Goal: Task Accomplishment & Management: Manage account settings

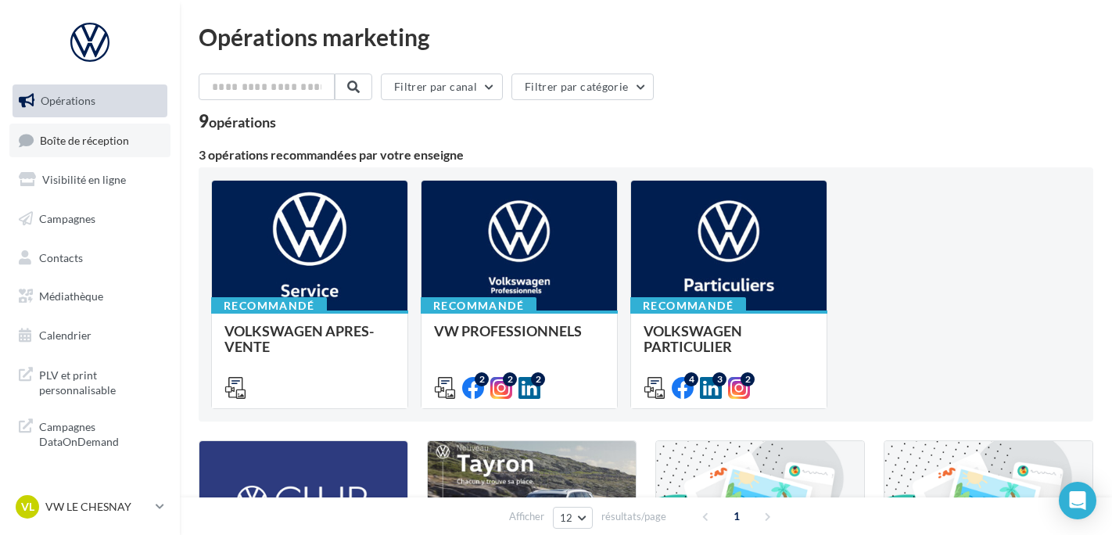
click at [116, 144] on span "Boîte de réception" at bounding box center [84, 139] width 89 height 13
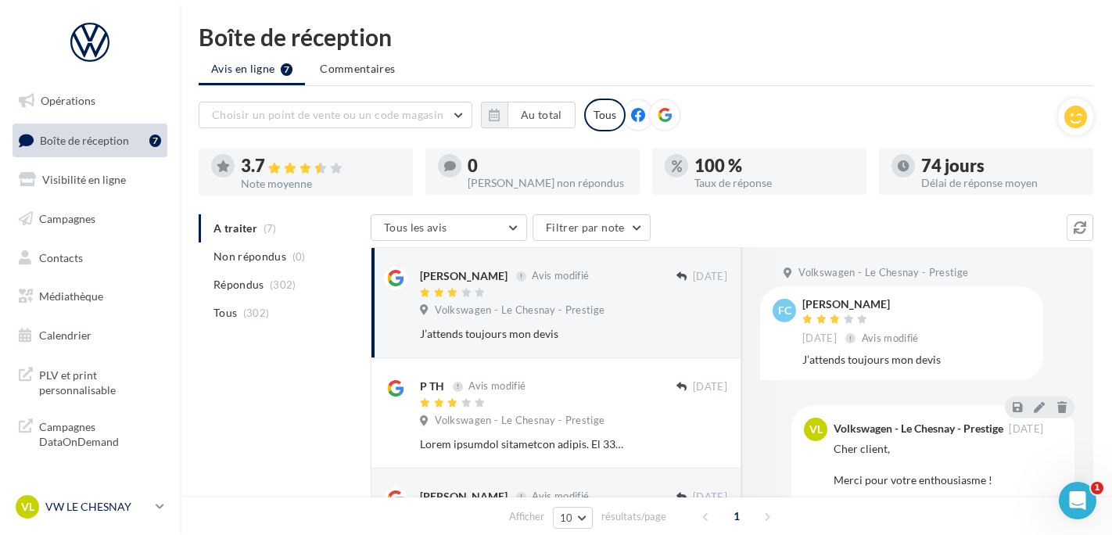
click at [133, 504] on p "VW LE CHESNAY" at bounding box center [97, 507] width 104 height 16
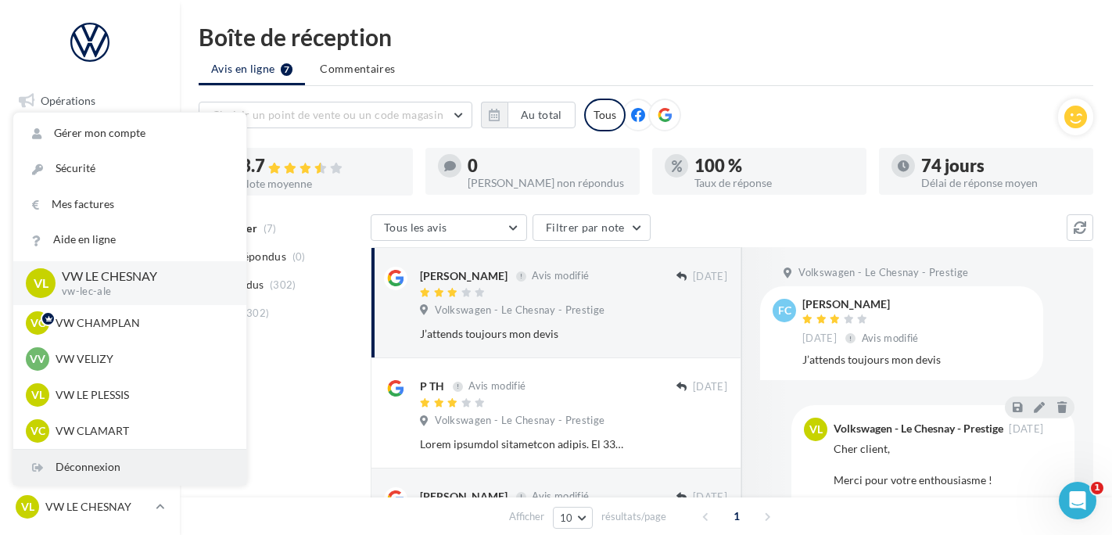
click at [120, 468] on div "Déconnexion" at bounding box center [129, 467] width 233 height 35
